Goal: Transaction & Acquisition: Obtain resource

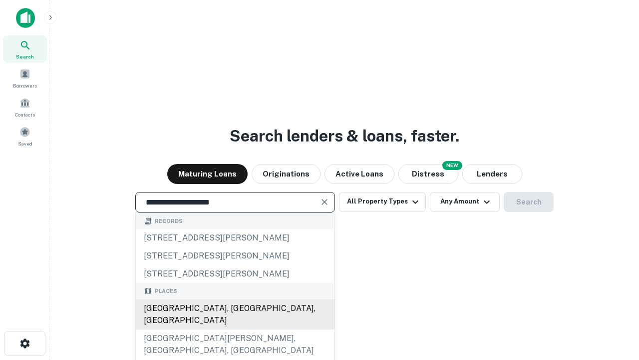
click at [235, 329] on div "[GEOGRAPHIC_DATA], [GEOGRAPHIC_DATA], [GEOGRAPHIC_DATA]" at bounding box center [235, 314] width 199 height 30
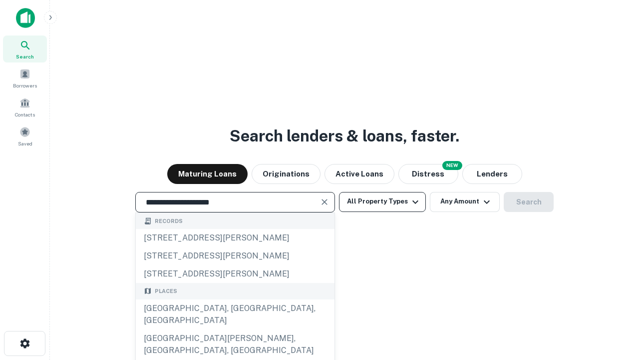
type input "**********"
click at [382, 201] on button "All Property Types" at bounding box center [382, 202] width 87 height 20
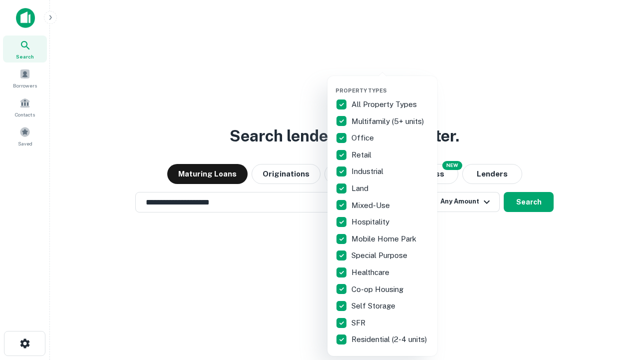
click at [390, 84] on button "button" at bounding box center [391, 84] width 110 height 0
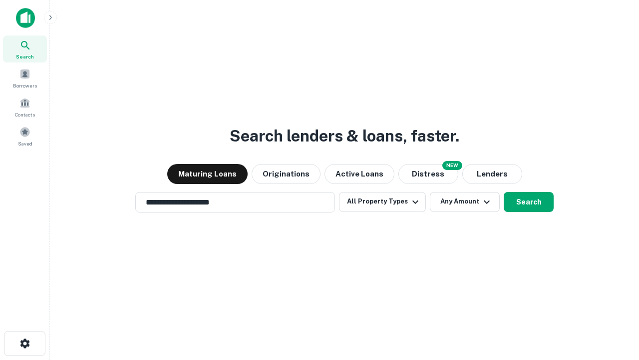
scroll to position [15, 0]
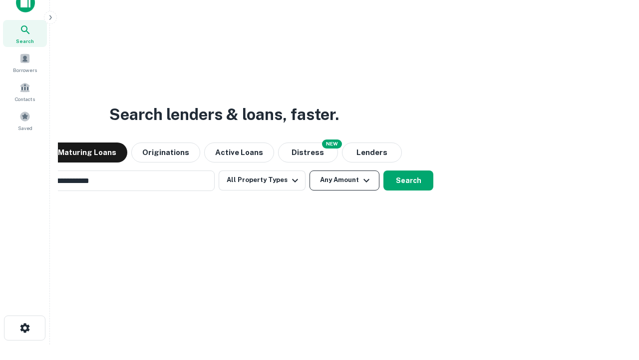
click at [310, 170] on button "Any Amount" at bounding box center [345, 180] width 70 height 20
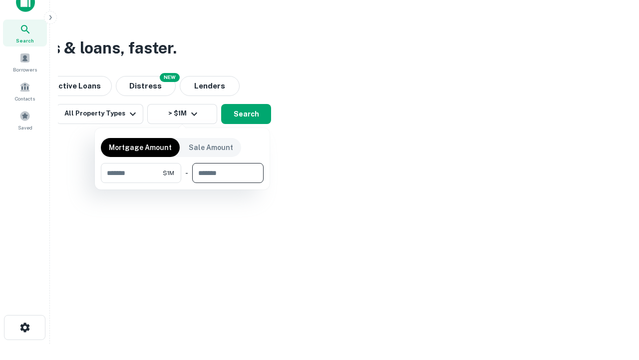
type input "*******"
click at [182, 183] on button "button" at bounding box center [182, 183] width 163 height 0
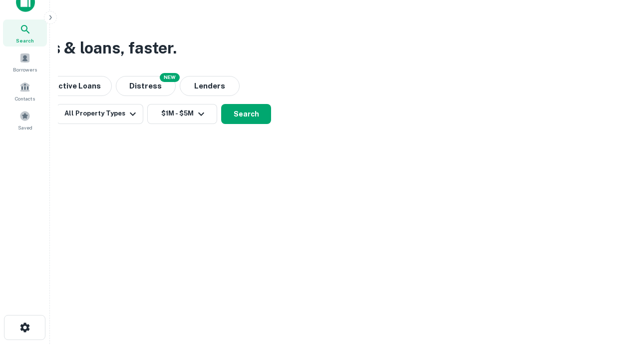
scroll to position [15, 0]
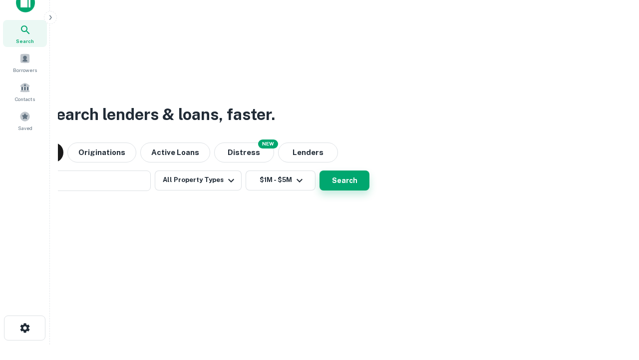
click at [320, 170] on button "Search" at bounding box center [345, 180] width 50 height 20
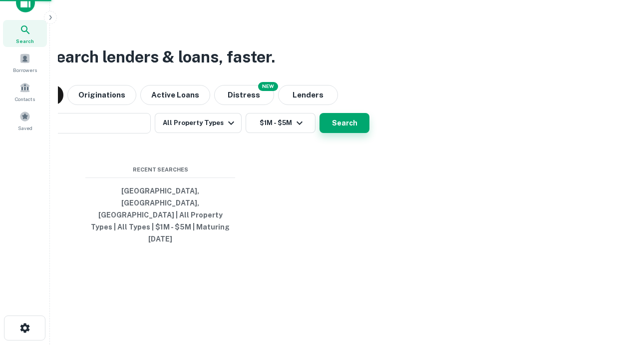
scroll to position [16, 0]
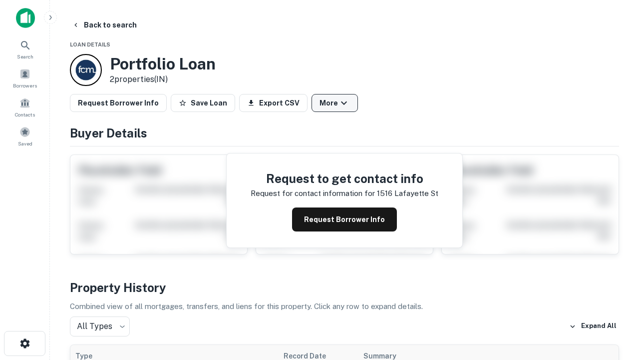
click at [335, 103] on button "More" at bounding box center [335, 103] width 46 height 18
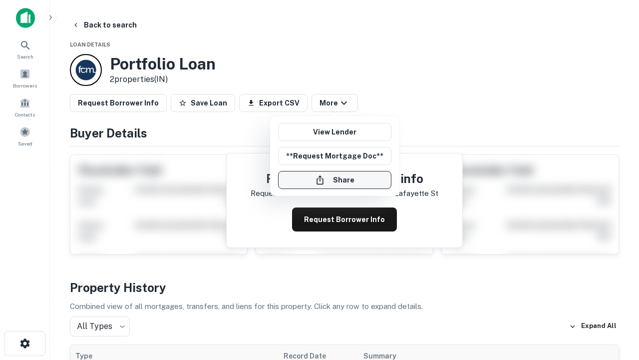
click at [335, 180] on button "Share" at bounding box center [334, 180] width 113 height 18
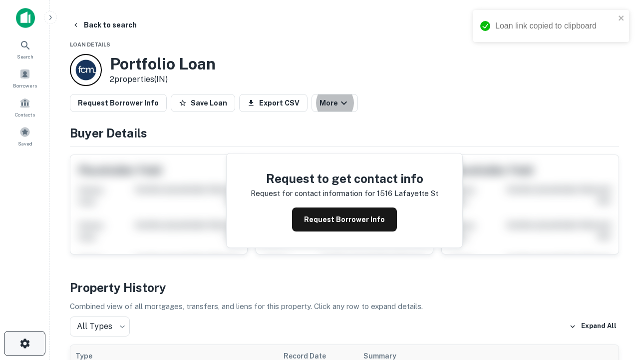
click at [24, 343] on icon "button" at bounding box center [25, 343] width 12 height 12
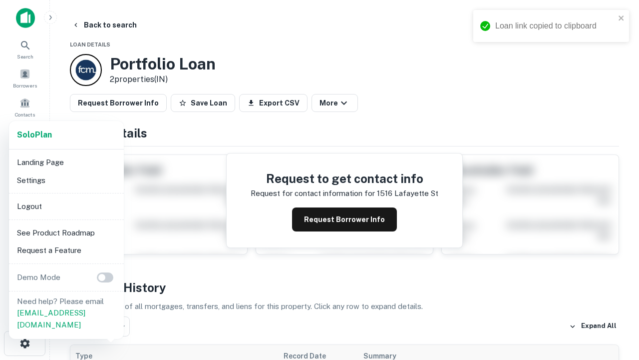
click at [66, 206] on li "Logout" at bounding box center [66, 206] width 107 height 18
